Goal: Book appointment/travel/reservation

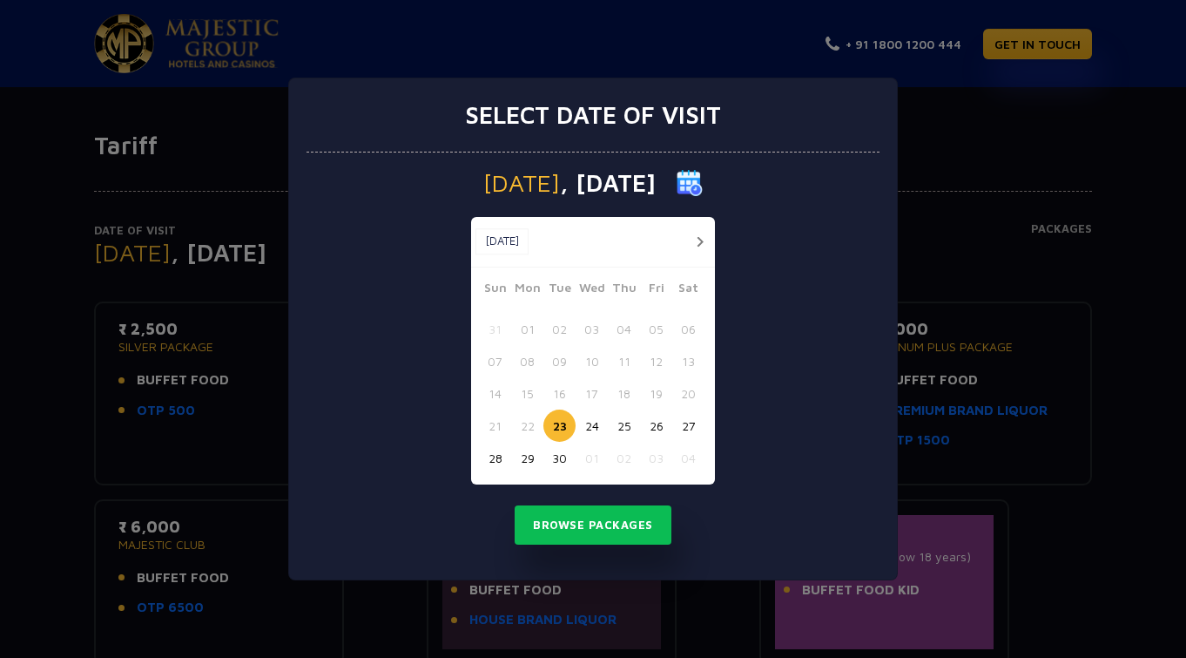
click at [696, 245] on button "button" at bounding box center [700, 242] width 22 height 22
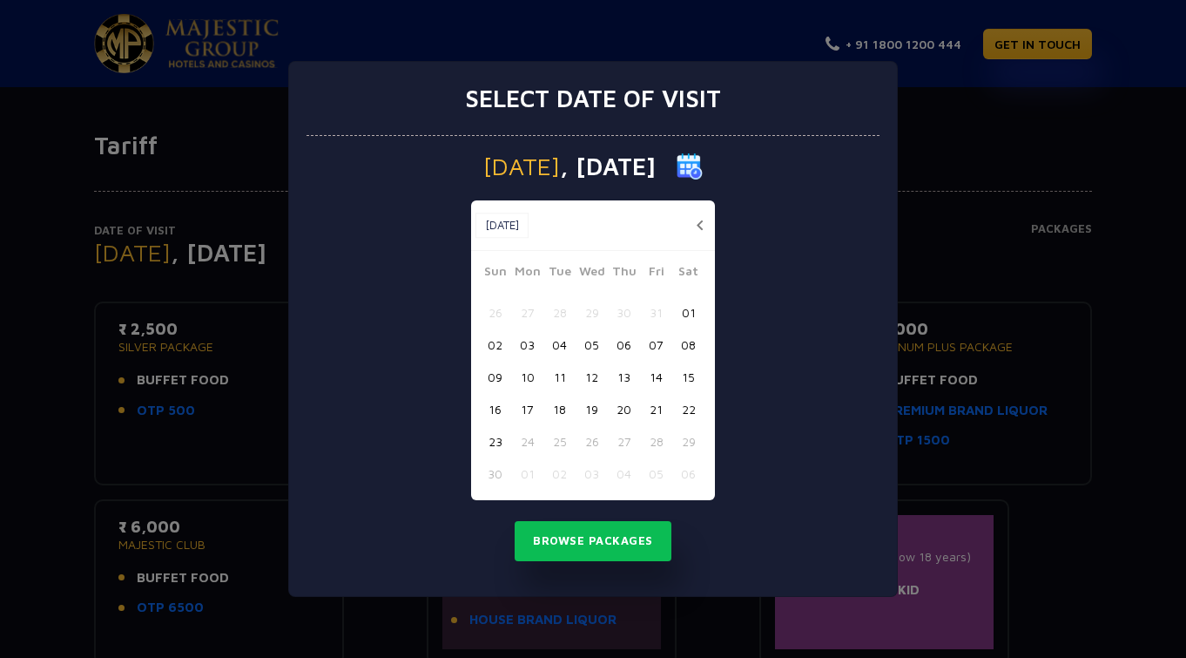
click at [696, 245] on div "[DATE] [DATE]" at bounding box center [593, 225] width 244 height 51
click at [699, 224] on button "button" at bounding box center [700, 225] width 22 height 22
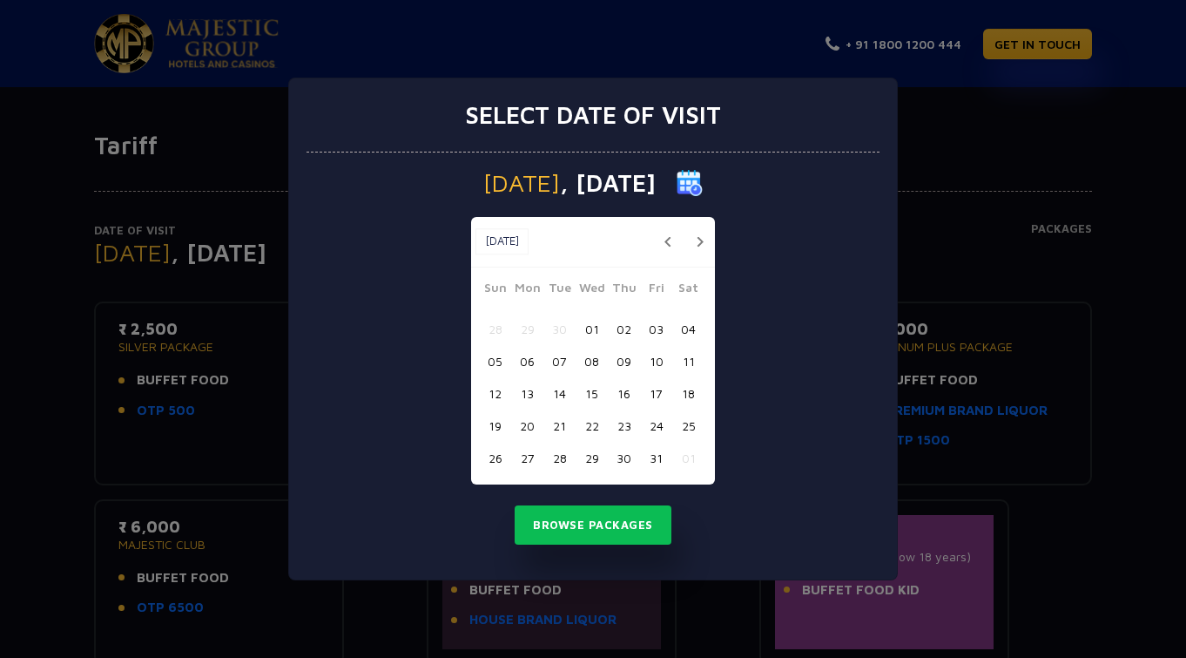
click at [699, 245] on button "button" at bounding box center [700, 242] width 22 height 22
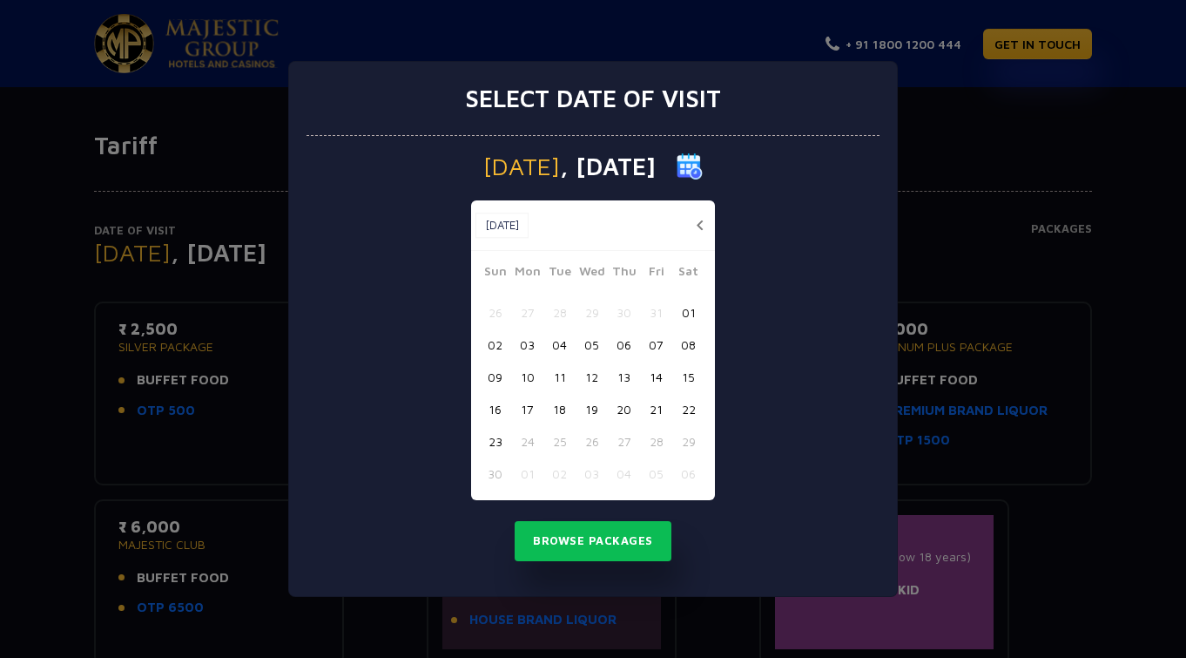
click at [498, 443] on button "23" at bounding box center [495, 441] width 32 height 32
click at [565, 546] on button "Browse Packages" at bounding box center [593, 541] width 157 height 40
